Goal: Transaction & Acquisition: Purchase product/service

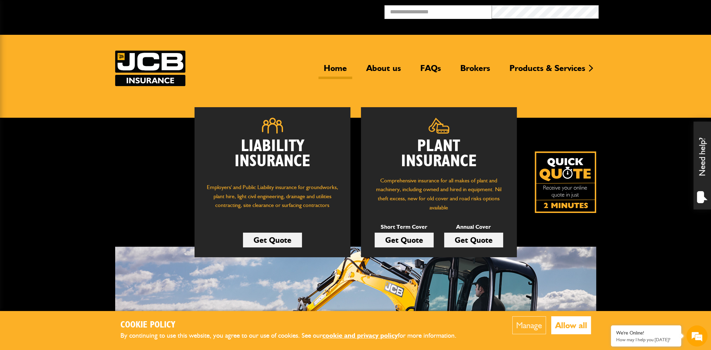
click at [414, 237] on link "Get Quote" at bounding box center [404, 239] width 59 height 15
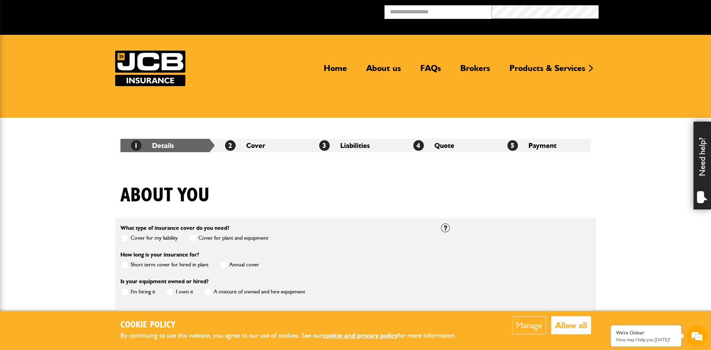
click at [153, 238] on label "Cover for my liability" at bounding box center [148, 237] width 57 height 9
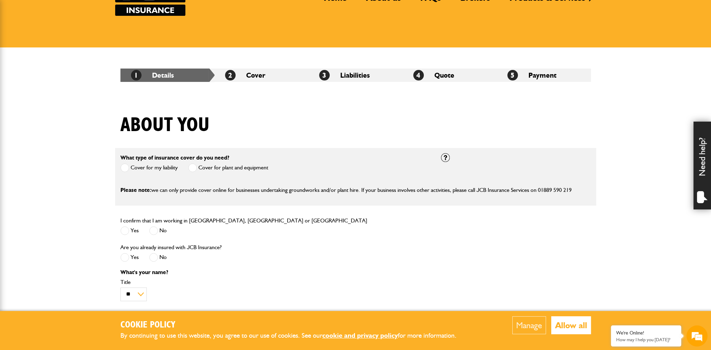
click at [128, 230] on span at bounding box center [124, 230] width 9 height 9
click at [160, 257] on label "No" at bounding box center [158, 257] width 18 height 9
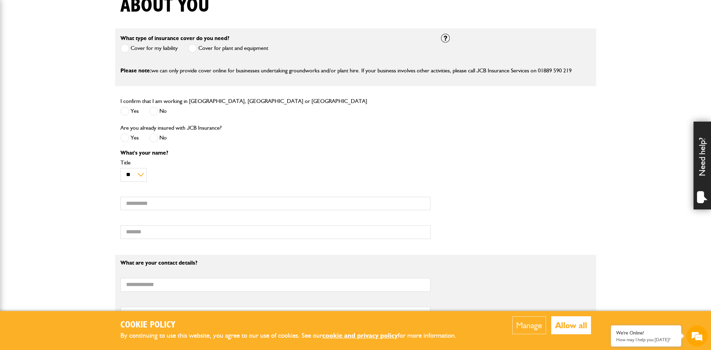
scroll to position [211, 0]
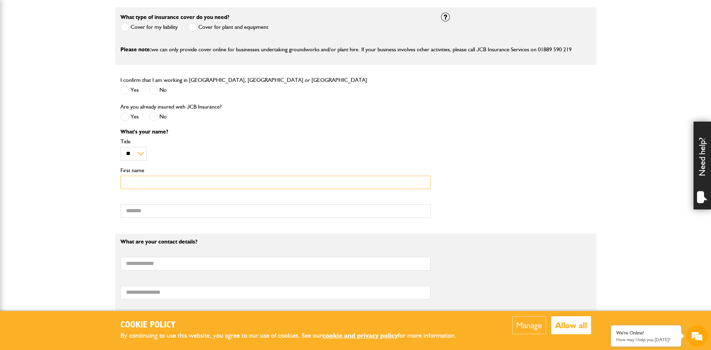
click at [149, 184] on input "First name" at bounding box center [275, 182] width 310 height 14
type input "*******"
type input "*"
type input "*****"
click at [189, 267] on input "Email address" at bounding box center [275, 264] width 310 height 14
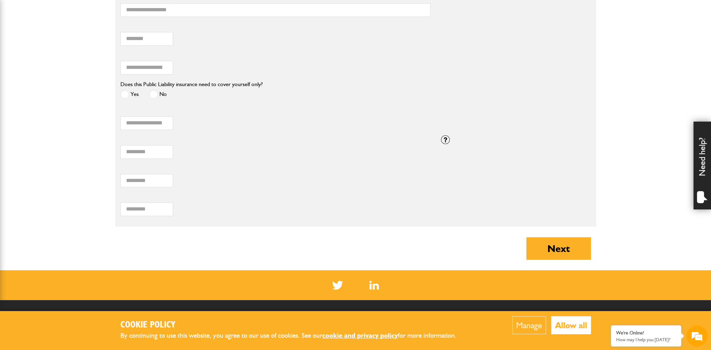
scroll to position [702, 0]
